Goal: Task Accomplishment & Management: Manage account settings

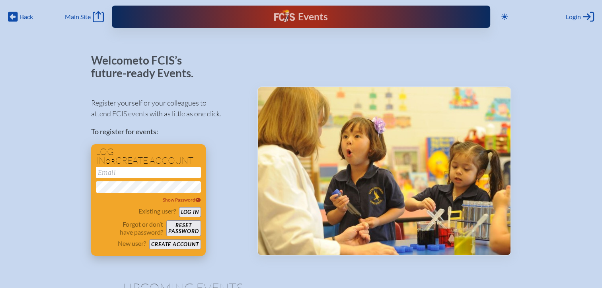
type input "[EMAIL_ADDRESS][DOMAIN_NAME]"
drag, startPoint x: 198, startPoint y: 210, endPoint x: 214, endPoint y: 197, distance: 20.9
click at [198, 210] on button "Log in" at bounding box center [190, 212] width 22 height 10
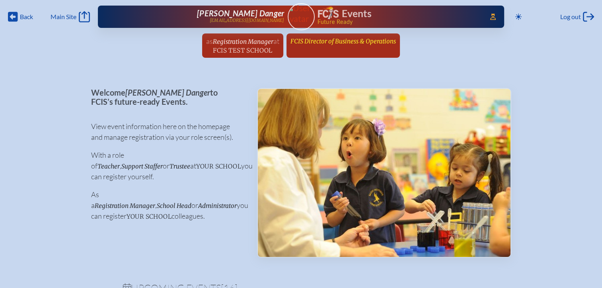
click at [346, 38] on span "FCIS Director of Business & Operations" at bounding box center [342, 41] width 105 height 8
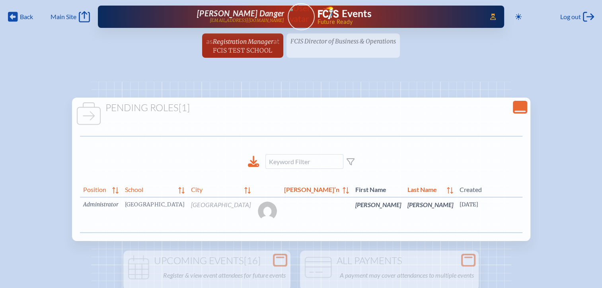
scroll to position [0, 2]
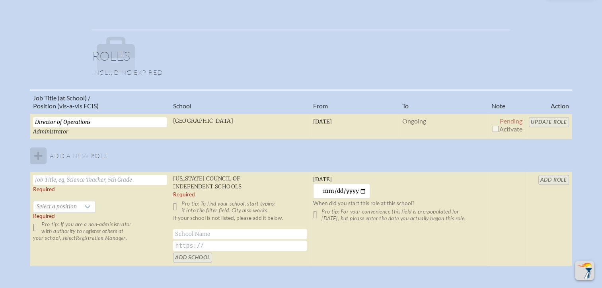
scroll to position [517, 0]
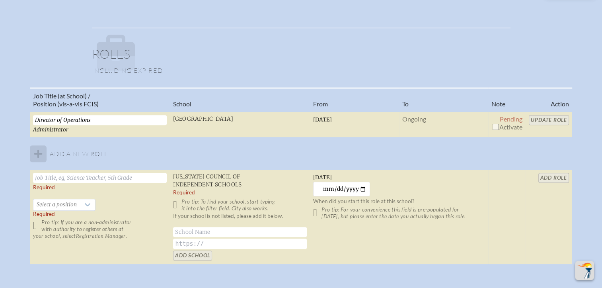
click at [493, 125] on input "checkbox" at bounding box center [495, 126] width 6 height 6
checkbox input "true"
click at [541, 117] on input "Update Role" at bounding box center [549, 120] width 40 height 10
